Goal: Task Accomplishment & Management: Complete application form

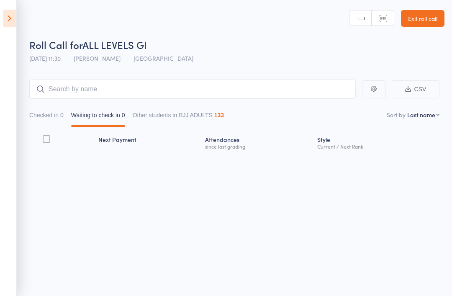
click at [420, 15] on link "Exit roll call" at bounding box center [423, 18] width 44 height 17
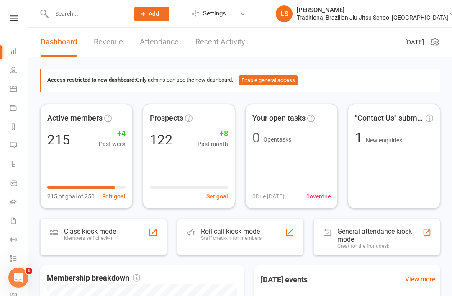
click at [64, 18] on input "text" at bounding box center [86, 14] width 74 height 12
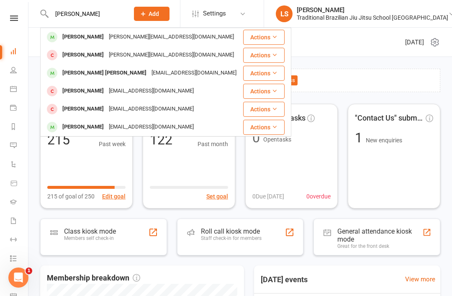
type input "[PERSON_NAME]"
click at [326, 61] on div "Access restricted to new dashboard: Only admins can see the new dashboard. Enab…" at bounding box center [240, 289] width 424 height 464
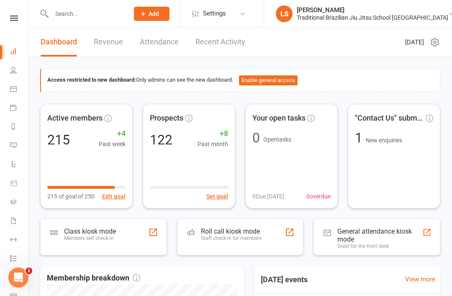
click at [12, 70] on icon at bounding box center [13, 70] width 7 height 7
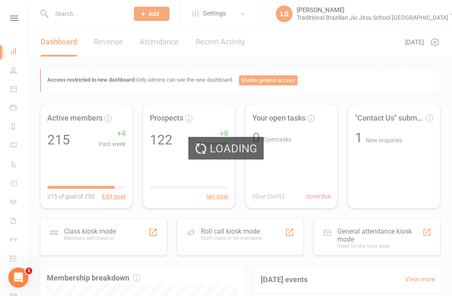
select select "100"
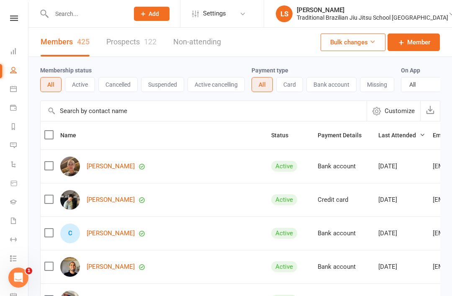
click at [60, 19] on input "text" at bounding box center [86, 14] width 74 height 12
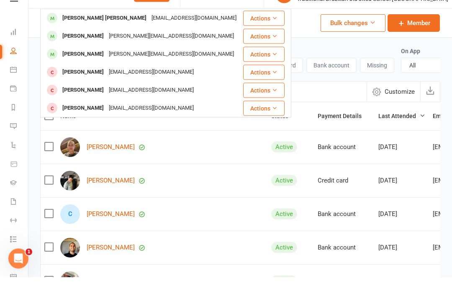
type input "Burr"
click at [77, 31] on div "archer Burridge" at bounding box center [104, 37] width 89 height 12
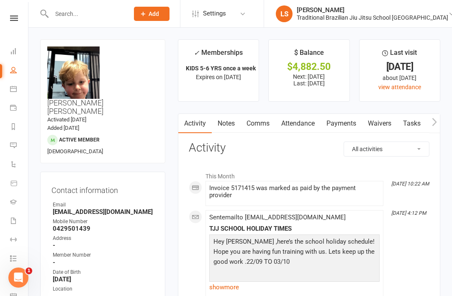
click at [438, 120] on button "button" at bounding box center [435, 123] width 10 height 19
click at [433, 118] on icon "button" at bounding box center [435, 122] width 5 height 8
click at [438, 116] on button "button" at bounding box center [435, 123] width 10 height 19
click at [435, 118] on icon "button" at bounding box center [434, 122] width 5 height 9
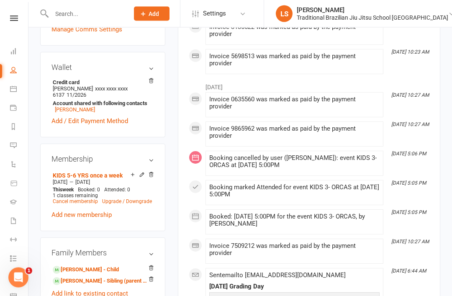
scroll to position [287, 0]
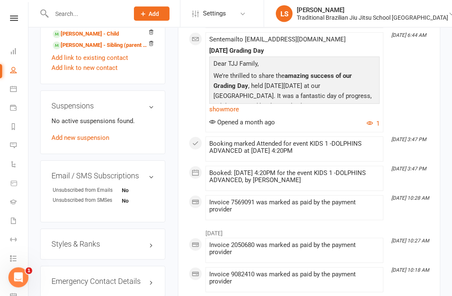
click at [56, 134] on link "Add new suspension" at bounding box center [81, 138] width 58 height 8
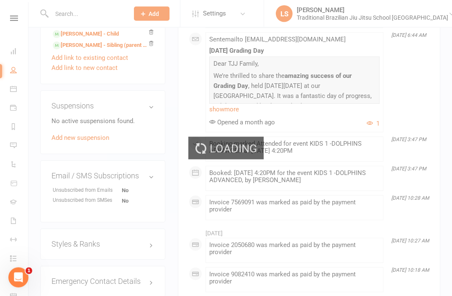
scroll to position [521, 0]
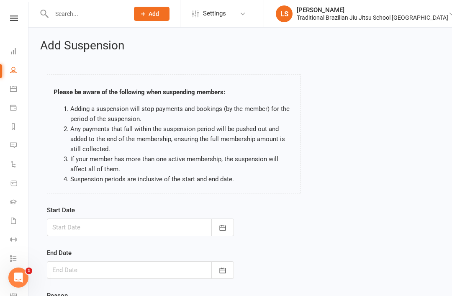
click at [70, 225] on div at bounding box center [140, 228] width 187 height 18
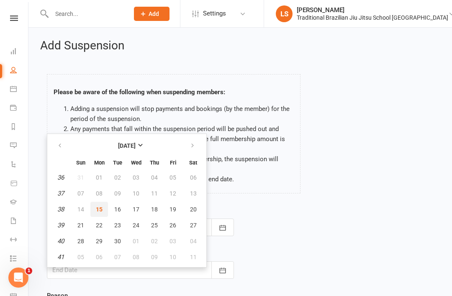
click at [103, 207] on button "15" at bounding box center [99, 209] width 18 height 15
type input "15 Sep 2025"
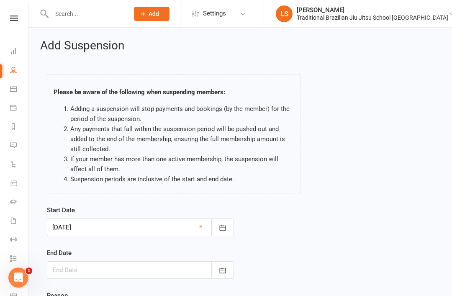
scroll to position [72, 0]
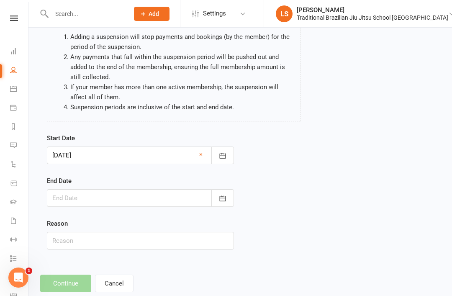
click at [59, 197] on div at bounding box center [140, 198] width 187 height 18
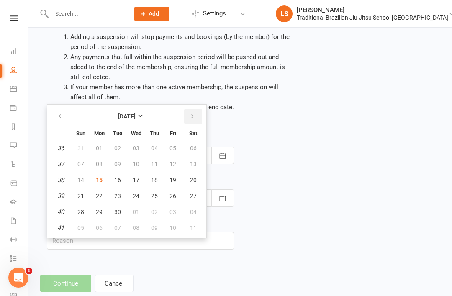
click at [194, 116] on icon "button" at bounding box center [193, 116] width 6 height 7
click at [191, 116] on icon "button" at bounding box center [193, 116] width 6 height 7
click at [195, 116] on icon "button" at bounding box center [193, 116] width 6 height 7
click at [100, 178] on span "15" at bounding box center [99, 180] width 7 height 7
type input "15 Dec 2025"
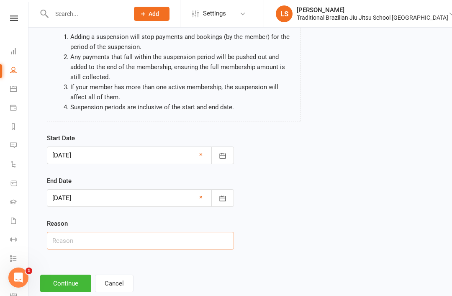
click at [115, 237] on input "text" at bounding box center [140, 241] width 187 height 18
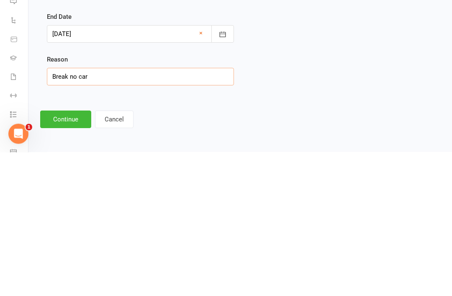
type input "Break no car"
click at [273, 110] on div "Add Suspension Please be aware of the following when suspending members: Adding…" at bounding box center [240, 110] width 424 height 348
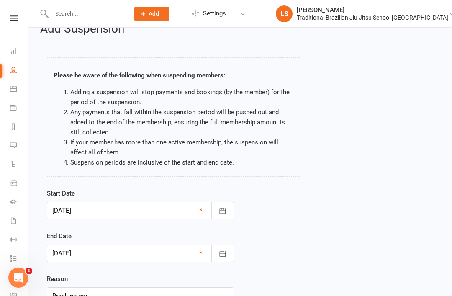
scroll to position [0, 0]
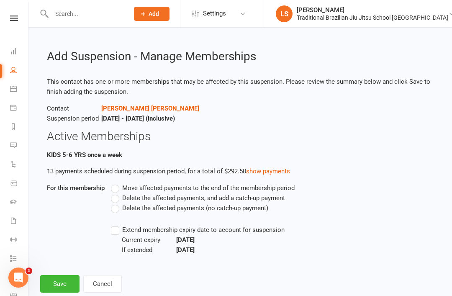
click at [124, 209] on span "Delete the affected payments (no catch-up payment)" at bounding box center [195, 207] width 146 height 9
click at [116, 203] on input "Delete the affected payments (no catch-up payment)" at bounding box center [113, 203] width 5 height 0
click at [60, 283] on button "Save" at bounding box center [59, 284] width 39 height 18
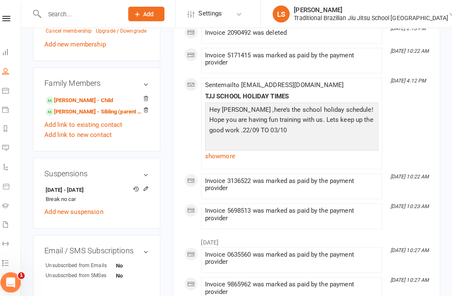
scroll to position [451, 0]
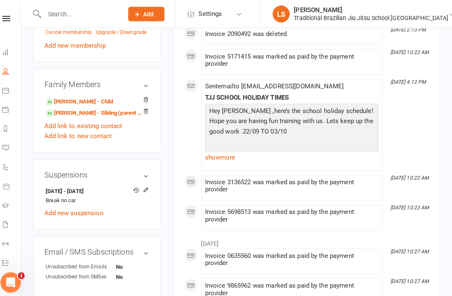
click at [78, 95] on link "Zach Burridge - Child" at bounding box center [86, 99] width 66 height 9
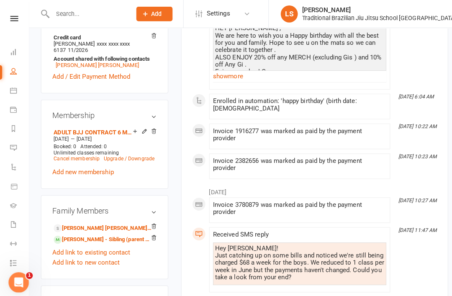
scroll to position [329, 0]
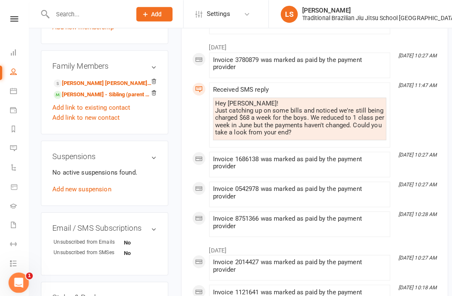
click at [67, 182] on link "Add new suspension" at bounding box center [81, 186] width 58 height 8
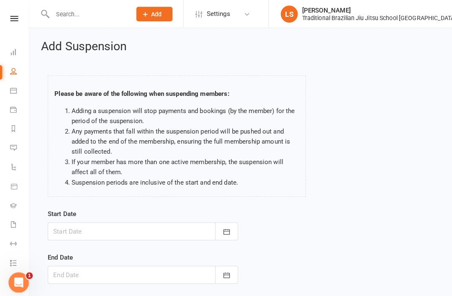
click at [166, 223] on div at bounding box center [140, 228] width 187 height 18
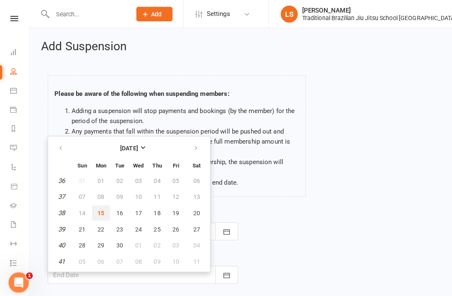
click at [95, 209] on button "15" at bounding box center [99, 209] width 18 height 15
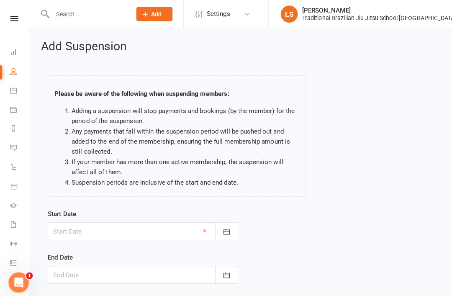
type input "15 Sep 2025"
click at [115, 276] on div at bounding box center [140, 270] width 187 height 18
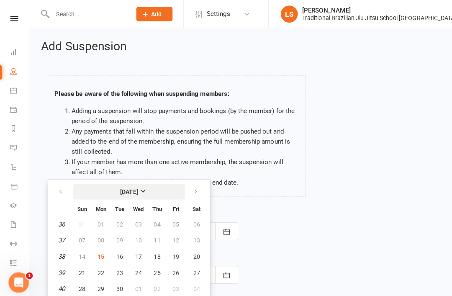
click at [136, 187] on strong "[DATE]" at bounding box center [127, 188] width 18 height 7
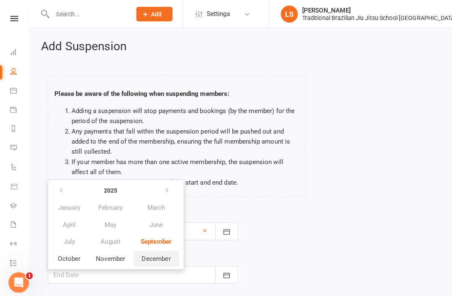
click at [162, 256] on span "December" at bounding box center [153, 254] width 28 height 8
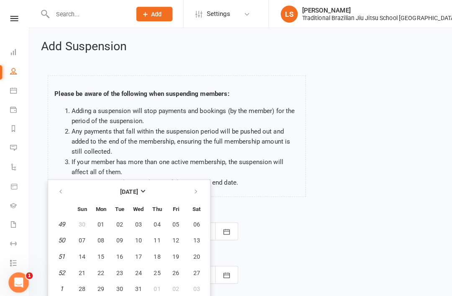
click at [103, 250] on button "15" at bounding box center [99, 252] width 18 height 15
type input "15 Dec 2025"
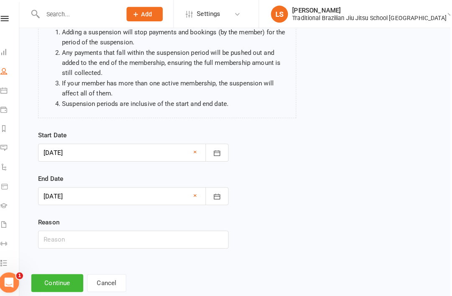
scroll to position [77, 0]
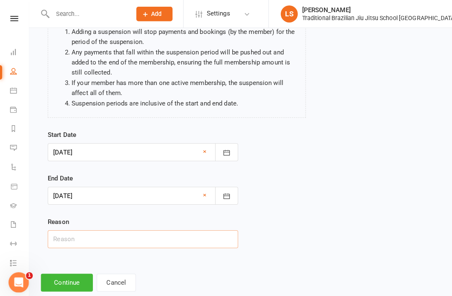
click at [63, 233] on input "text" at bounding box center [140, 236] width 187 height 18
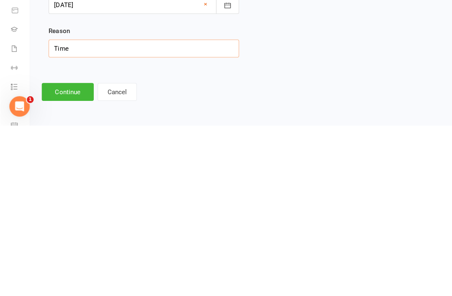
scroll to position [95, 0]
type input "Time"
click at [60, 255] on button "Continue" at bounding box center [65, 264] width 51 height 18
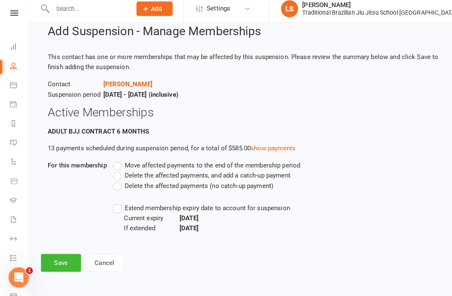
scroll to position [29, 0]
click at [108, 171] on div "Move affected payments to the end of the membership period Delete the affected …" at bounding box center [234, 198] width 258 height 72
click at [110, 180] on div "Move affected payments to the end of the membership period Delete the affected …" at bounding box center [234, 198] width 258 height 72
click at [113, 183] on label "Delete the affected payments (no catch-up payment)" at bounding box center [189, 188] width 157 height 10
click at [113, 183] on input "Delete the affected payments (no catch-up payment)" at bounding box center [113, 183] width 5 height 0
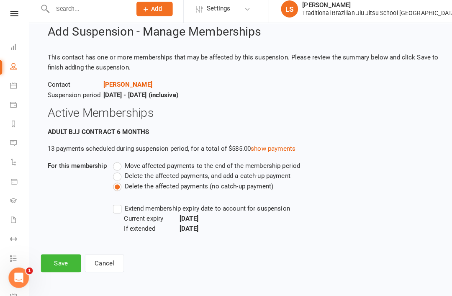
click at [57, 256] on button "Save" at bounding box center [59, 264] width 39 height 18
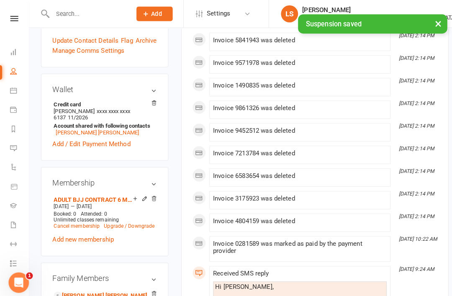
scroll to position [260, 0]
click at [82, 296] on link "Wolfe Burridge - Sibling (parent not in system) of archer Burridge" at bounding box center [101, 301] width 97 height 9
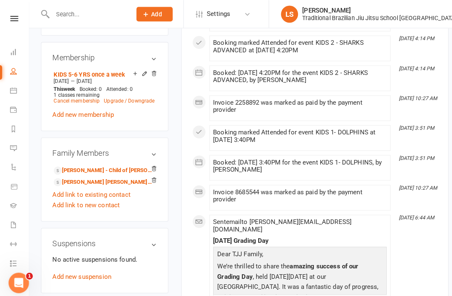
scroll to position [388, 0]
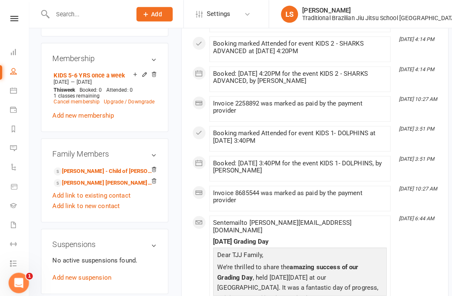
click at [60, 268] on link "Add new suspension" at bounding box center [81, 272] width 58 height 8
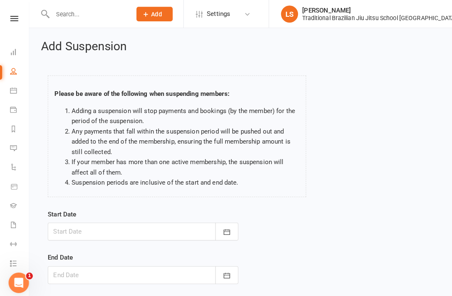
click at [64, 225] on div at bounding box center [140, 228] width 187 height 18
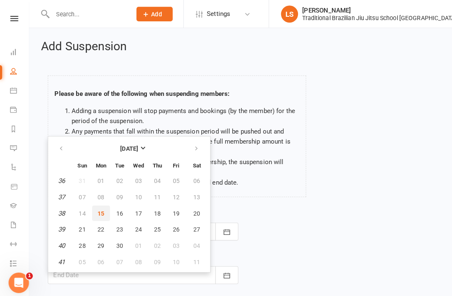
click at [96, 206] on span "15" at bounding box center [99, 209] width 7 height 7
type input "15 Sep 2025"
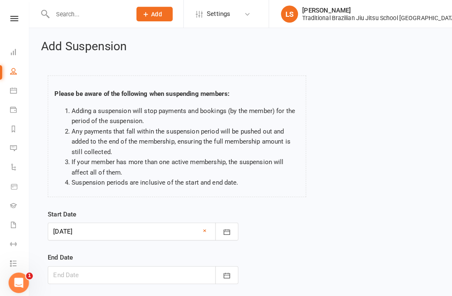
click at [62, 270] on div at bounding box center [140, 270] width 187 height 18
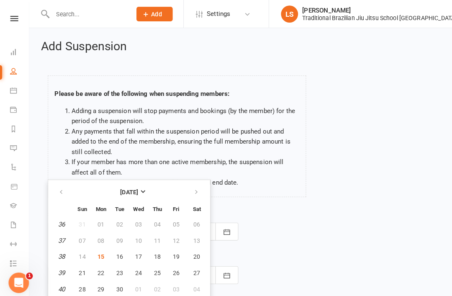
click at [136, 186] on strong "[DATE]" at bounding box center [127, 188] width 18 height 7
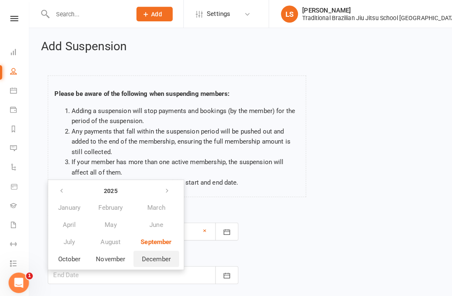
click at [158, 252] on span "December" at bounding box center [153, 254] width 28 height 8
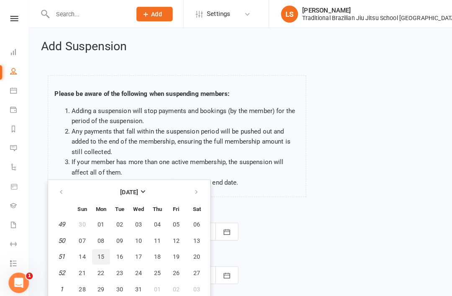
click at [98, 249] on span "15" at bounding box center [99, 252] width 7 height 7
type input "15 Dec 2025"
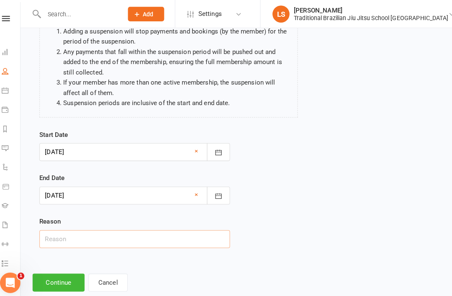
click at [124, 237] on input "text" at bounding box center [140, 235] width 187 height 18
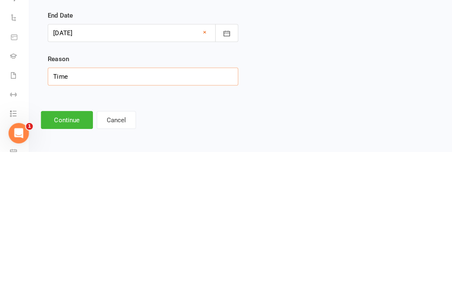
type input "Time"
click at [73, 256] on button "Continue" at bounding box center [65, 265] width 51 height 18
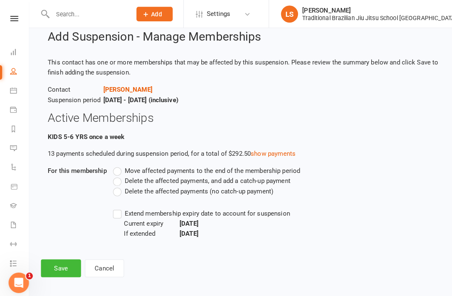
scroll to position [8, 0]
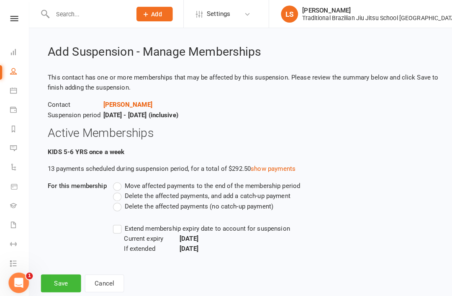
click at [121, 201] on label "Delete the affected payments (no catch-up payment)" at bounding box center [189, 202] width 157 height 10
click at [116, 197] on input "Delete the affected payments (no catch-up payment)" at bounding box center [113, 197] width 5 height 0
click at [65, 281] on button "Save" at bounding box center [59, 278] width 39 height 18
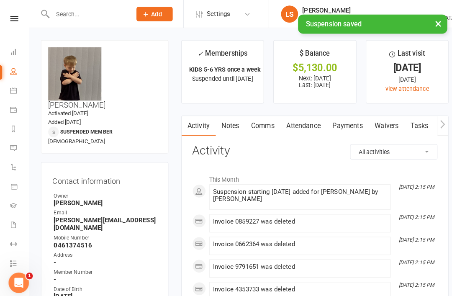
click at [8, 62] on li "People" at bounding box center [14, 71] width 28 height 19
click at [13, 52] on icon at bounding box center [13, 51] width 7 height 7
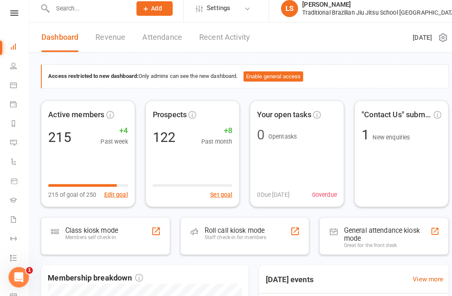
click at [245, 221] on div "Roll call kiosk mode Staff check-in for members" at bounding box center [240, 237] width 127 height 37
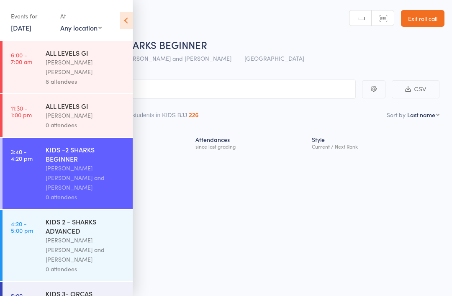
click at [129, 24] on icon at bounding box center [126, 21] width 13 height 18
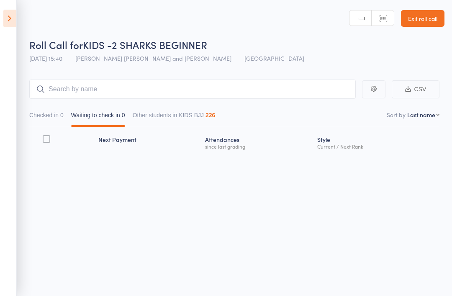
click at [14, 18] on icon at bounding box center [9, 19] width 13 height 18
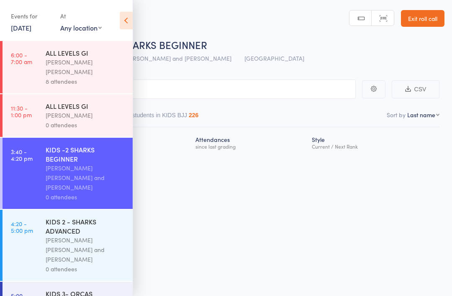
click at [32, 239] on link "4:20 - 5:00 pm KIDS 2 - SHARKS ADVANCED Miguel Alencar Flores Junior and Philip…" at bounding box center [68, 245] width 130 height 71
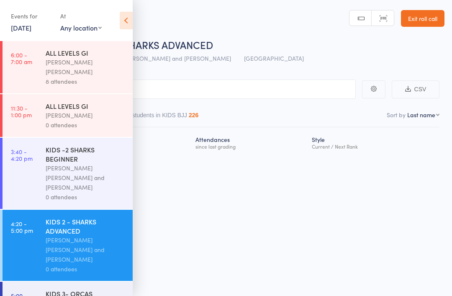
click at [130, 14] on icon at bounding box center [126, 21] width 13 height 18
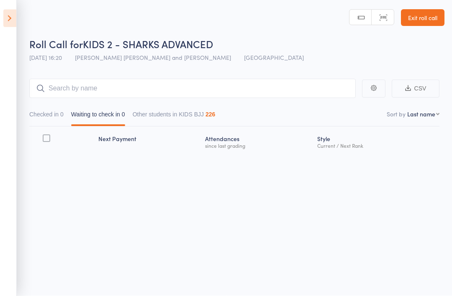
scroll to position [4, 0]
click at [76, 89] on input "search" at bounding box center [192, 88] width 327 height 19
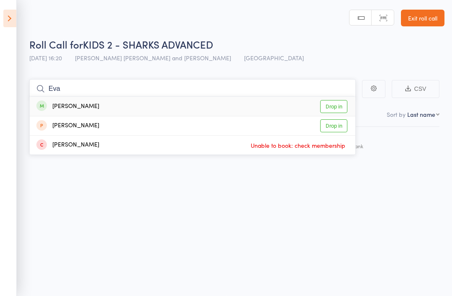
type input "Eva"
click at [338, 107] on link "Drop in" at bounding box center [333, 106] width 27 height 13
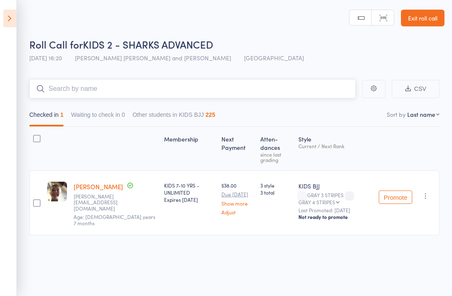
scroll to position [0, 0]
click at [45, 67] on div "Roll Call for KIDS 2 - SHARKS ADVANCED 15 Sep 16:20 Miguel Alencar Flores Junio…" at bounding box center [236, 52] width 415 height 29
click at [7, 24] on icon at bounding box center [9, 19] width 13 height 18
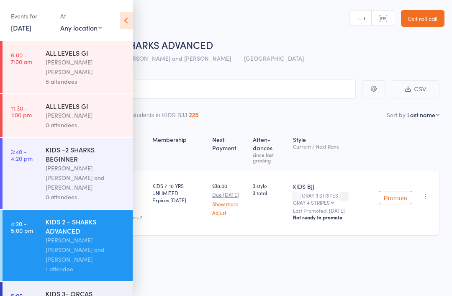
click at [54, 164] on div "[PERSON_NAME] [PERSON_NAME] and [PERSON_NAME]" at bounding box center [86, 177] width 80 height 29
